Goal: Check status: Check status

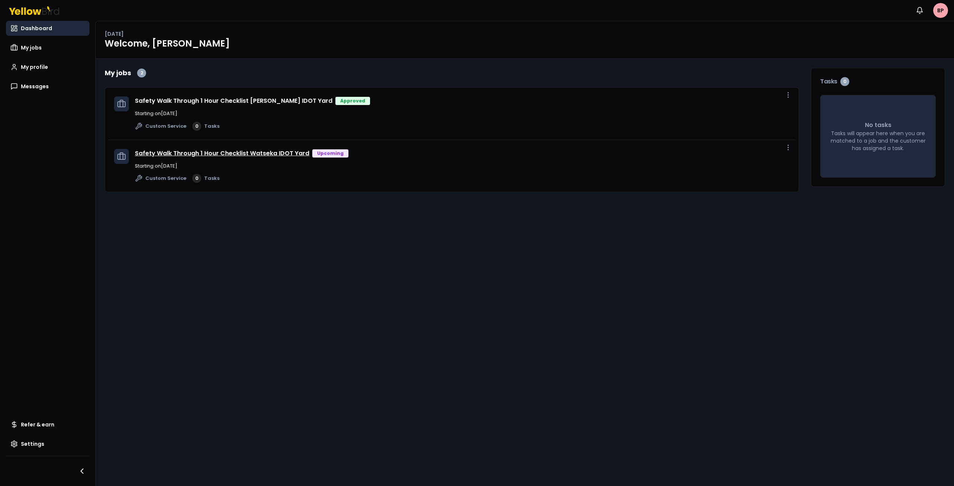
click at [193, 156] on link "Safety Walk Through 1 Hour Checklist Watseka IDOT Yard" at bounding box center [222, 153] width 174 height 9
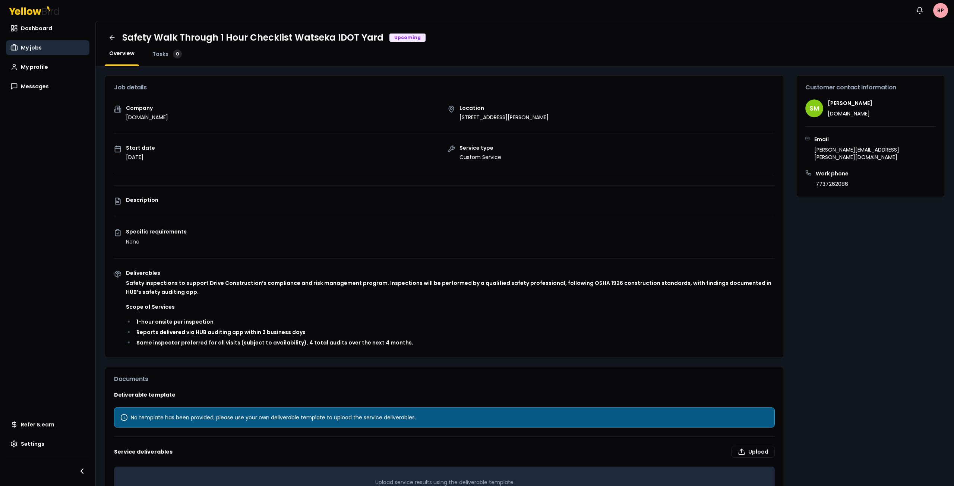
click at [42, 46] on link "My jobs" at bounding box center [47, 47] width 83 height 15
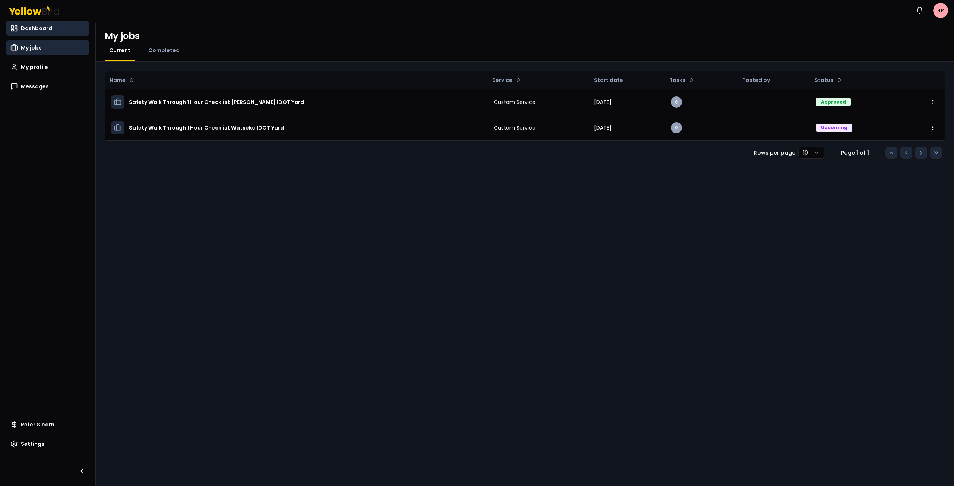
click at [42, 31] on span "Dashboard" at bounding box center [36, 28] width 31 height 7
